Goal: Task Accomplishment & Management: Manage account settings

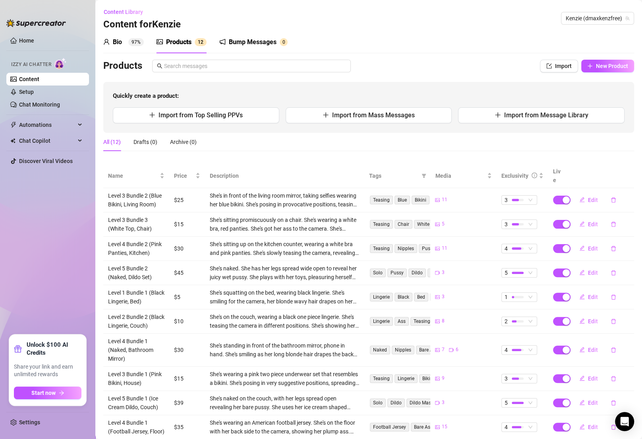
scroll to position [21, 0]
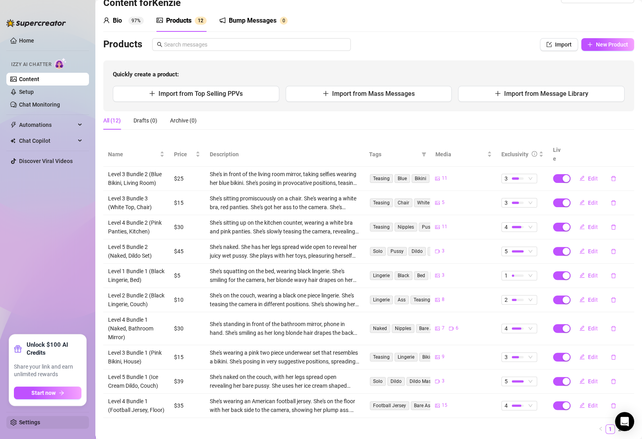
click at [26, 423] on link "Settings" at bounding box center [29, 422] width 21 height 6
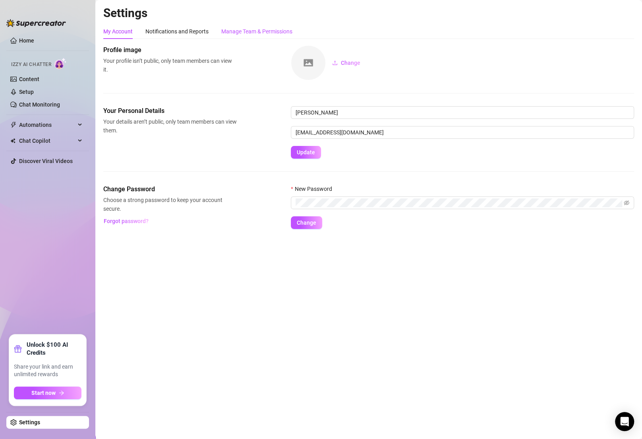
click at [253, 32] on div "Manage Team & Permissions" at bounding box center [256, 31] width 71 height 9
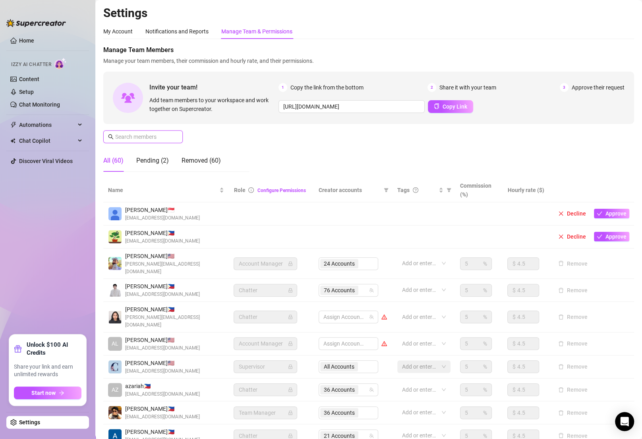
click at [152, 138] on input "text" at bounding box center [143, 136] width 56 height 9
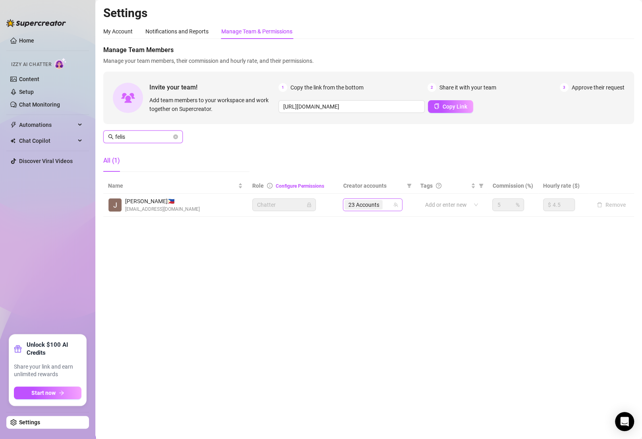
click at [384, 205] on div "23 Accounts" at bounding box center [365, 204] width 40 height 11
type input "felis"
click at [388, 207] on div "23 Accounts" at bounding box center [369, 204] width 48 height 11
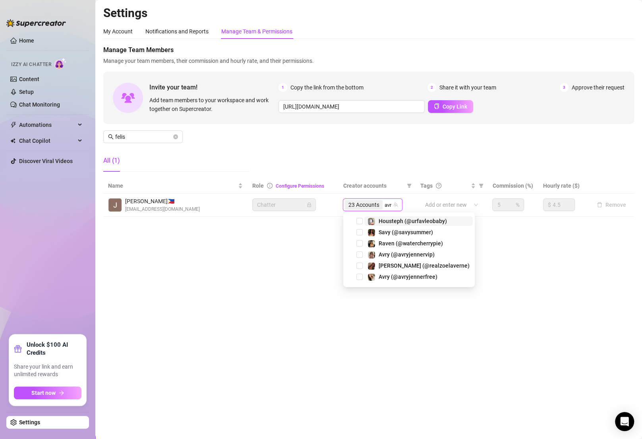
type input "avry"
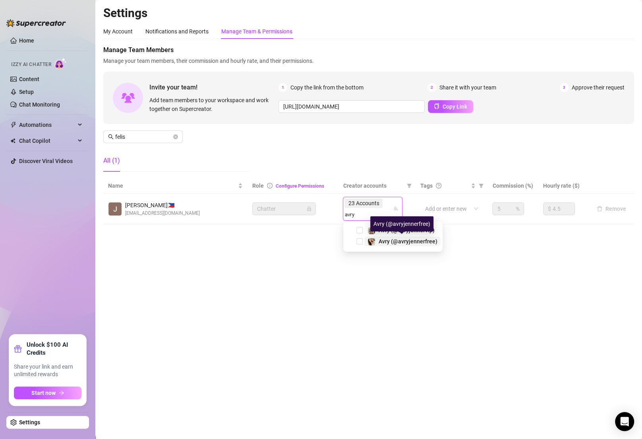
click at [414, 243] on span "Avry (@avryjennerfree)" at bounding box center [408, 241] width 59 height 6
type input "kayla"
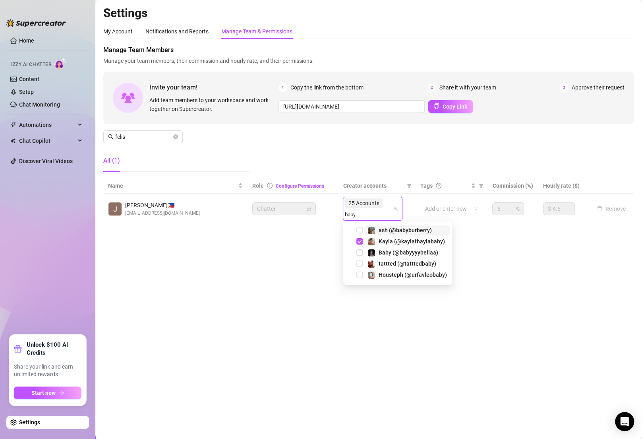
type input "babyy"
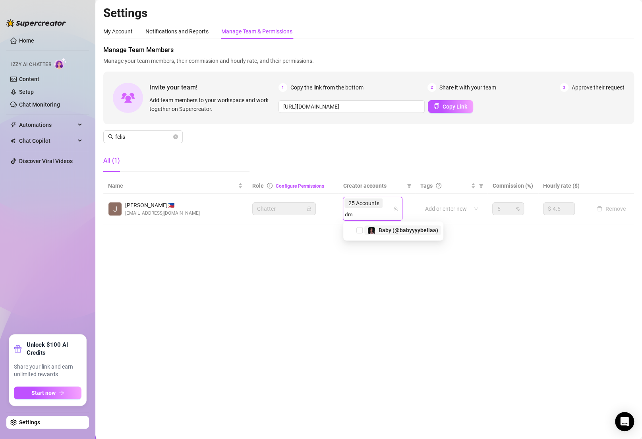
type input "dma"
type input "lizzz"
type input "heyi"
type input "kaybri"
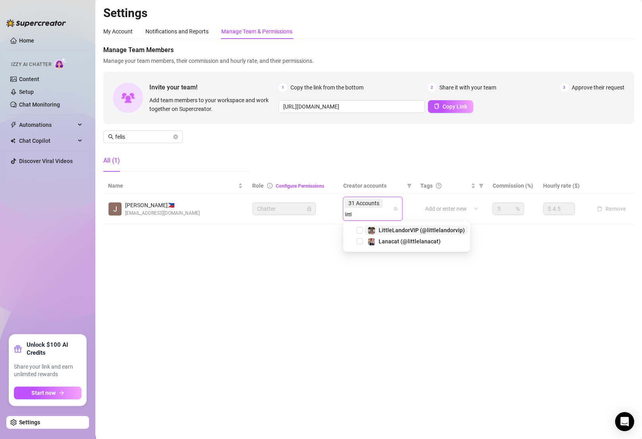
type input "little"
type input "missco"
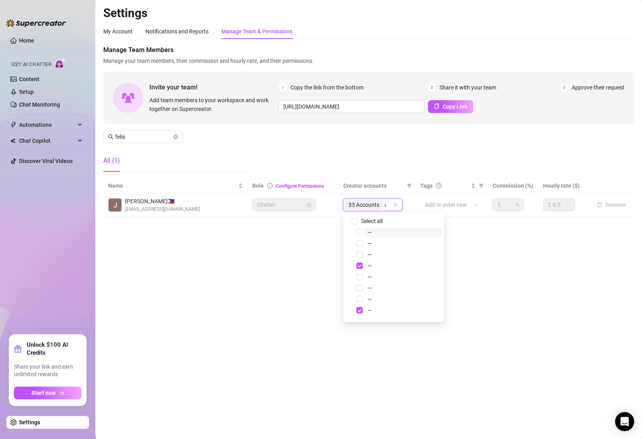
type input "ohso"
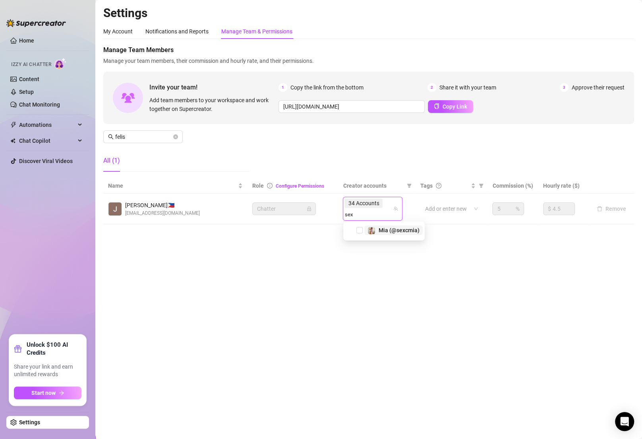
type input "sexc"
type input "[PERSON_NAME]"
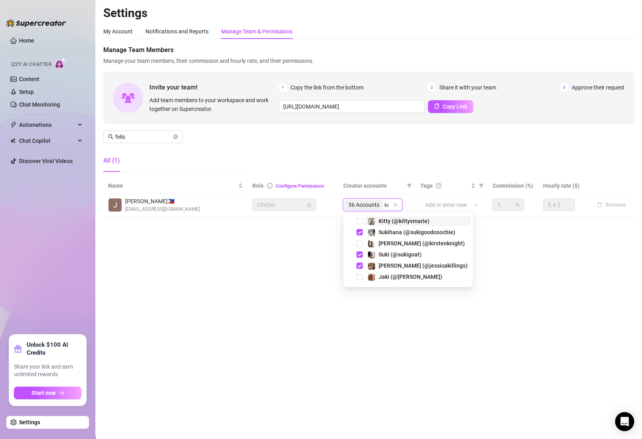
type input "kir"
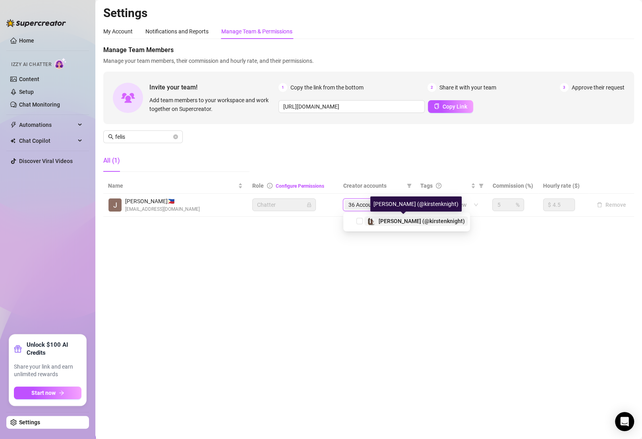
type input "krist"
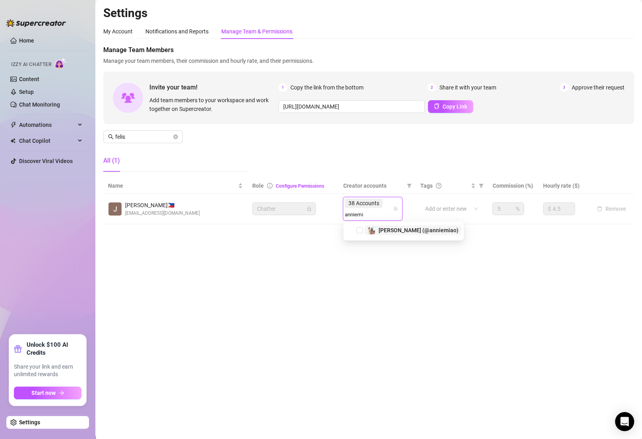
type input "anniemia"
type input "savys"
type input "dragon"
type input "onlylala"
type input "money"
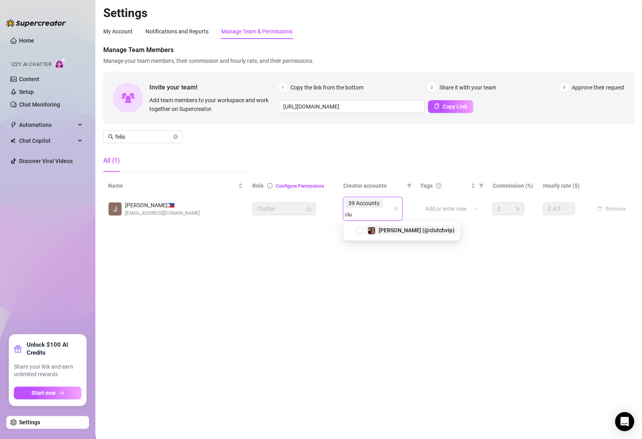
type input "clut"
type input "edm"
click at [298, 289] on main "Settings My Account Notifications and Reports Manage Team & Permissions Profile…" at bounding box center [368, 219] width 547 height 439
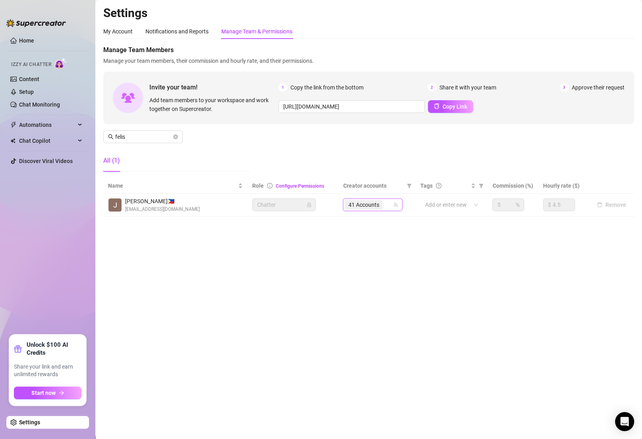
click at [387, 209] on div "41 Accounts" at bounding box center [369, 204] width 48 height 11
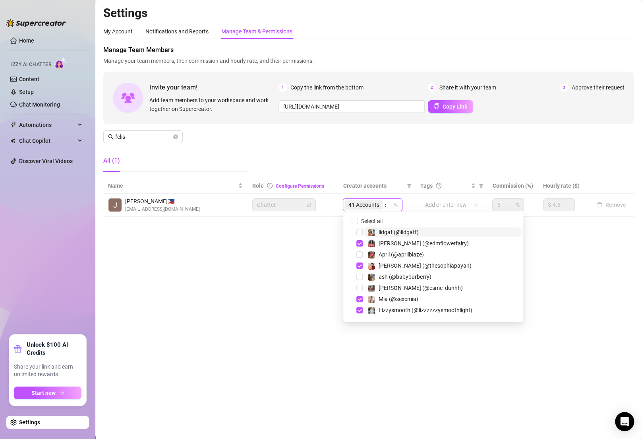
type input "dragon"
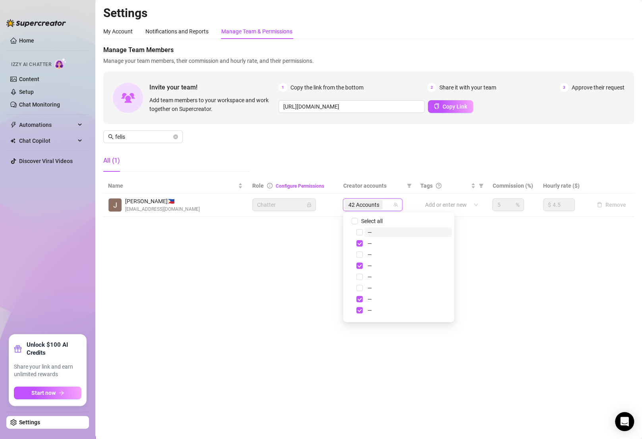
click at [276, 279] on main "Settings My Account Notifications and Reports Manage Team & Permissions Profile…" at bounding box center [368, 219] width 547 height 439
